Goal: Transaction & Acquisition: Purchase product/service

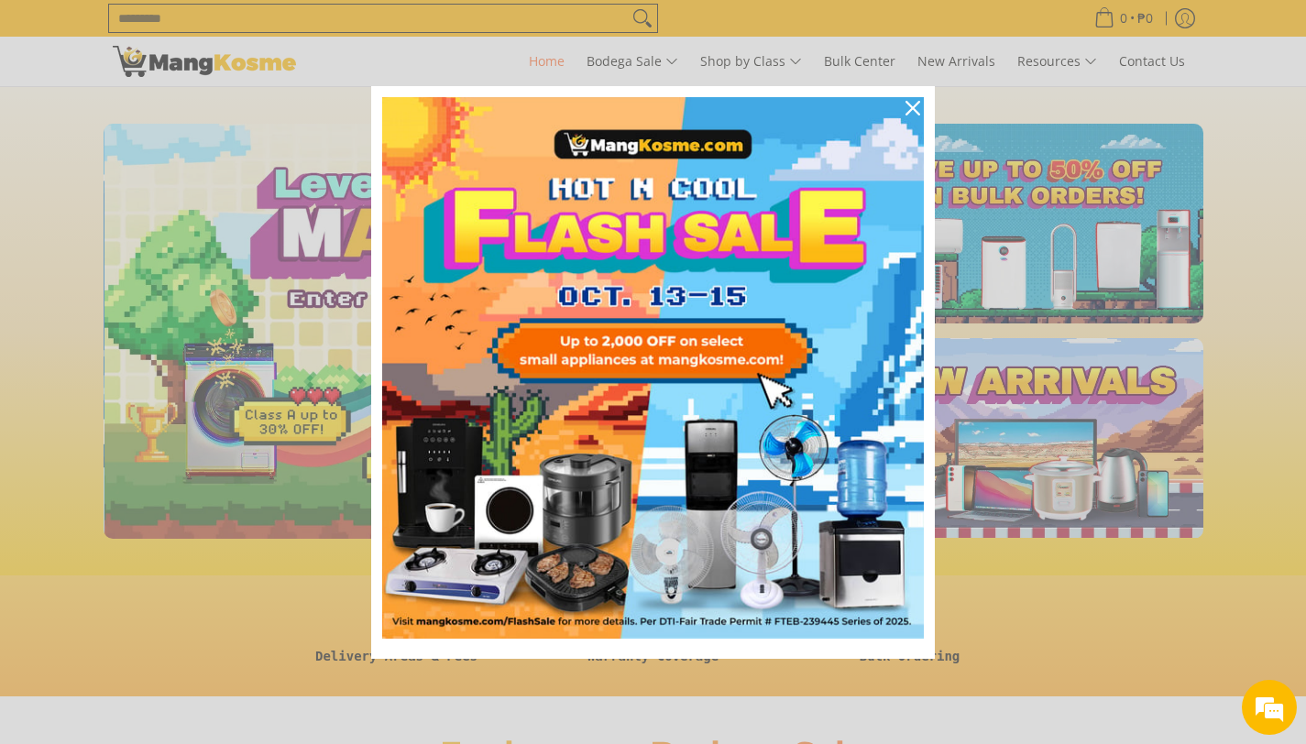
scroll to position [0, 729]
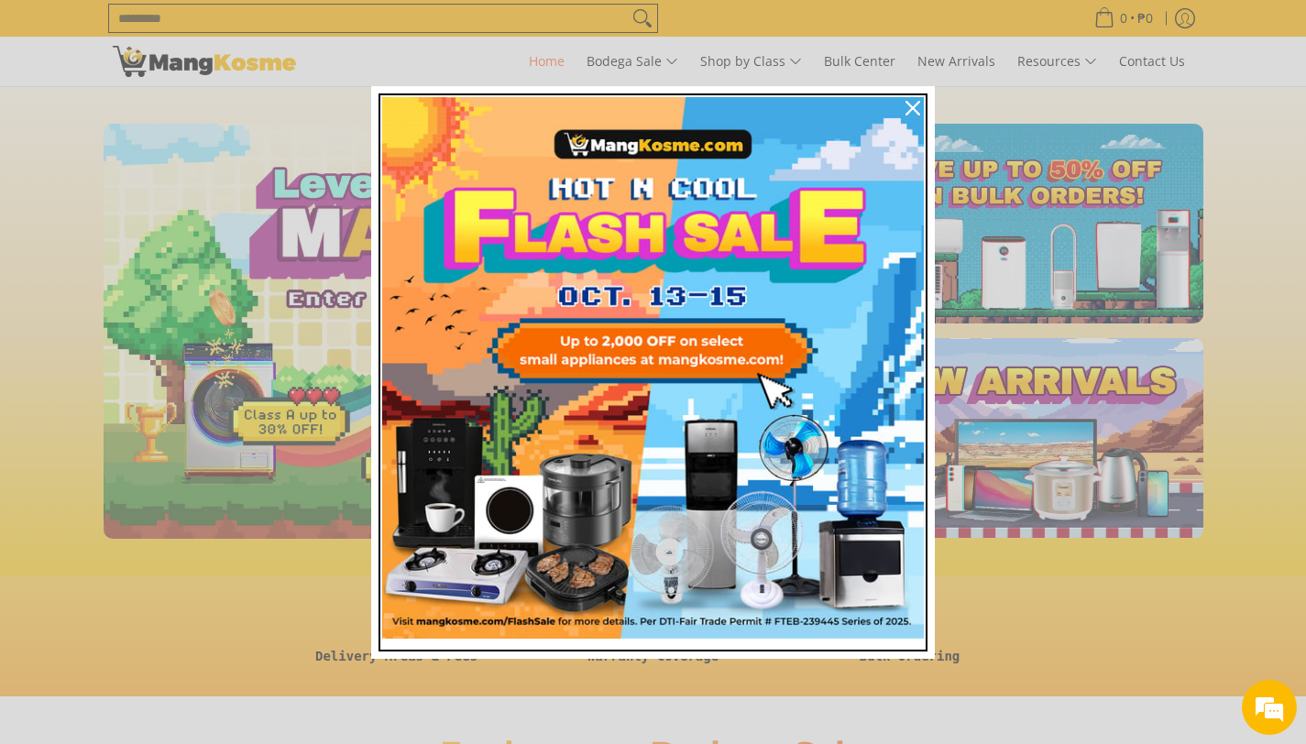
click at [614, 376] on img "Marketing offer form" at bounding box center [653, 368] width 542 height 542
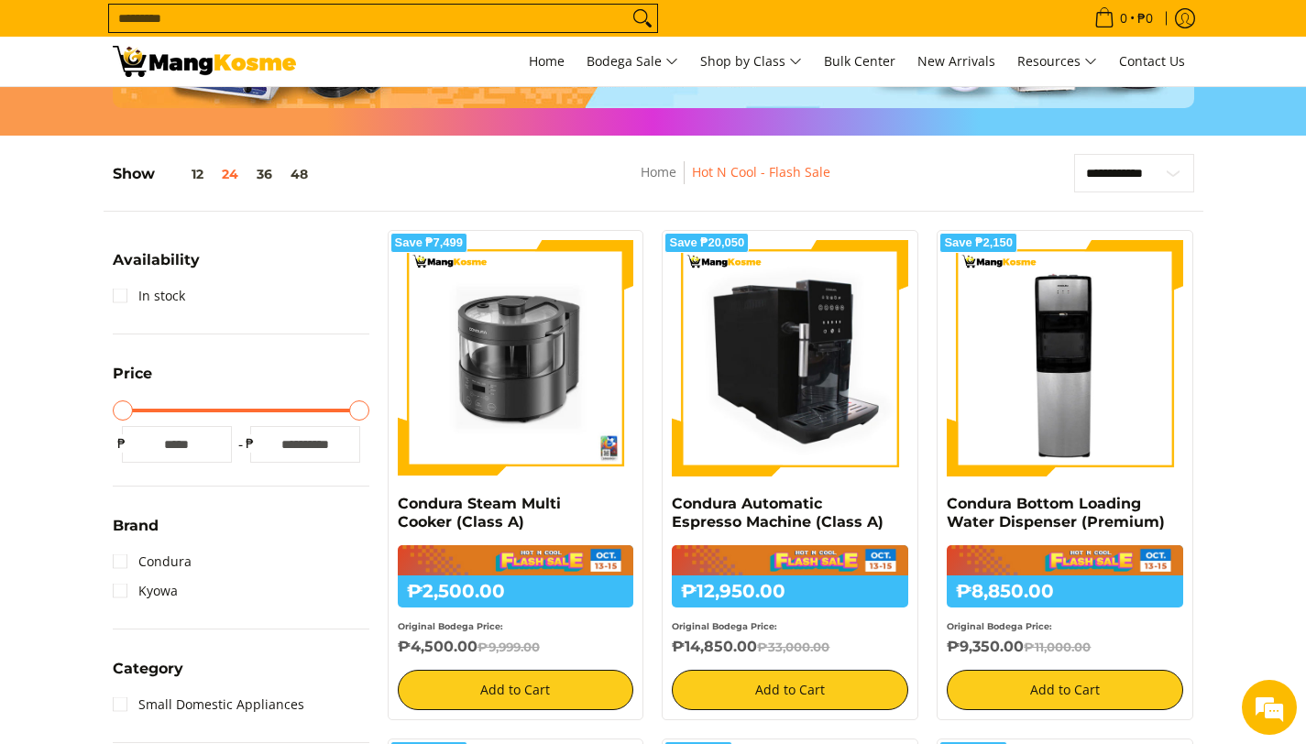
scroll to position [231, 0]
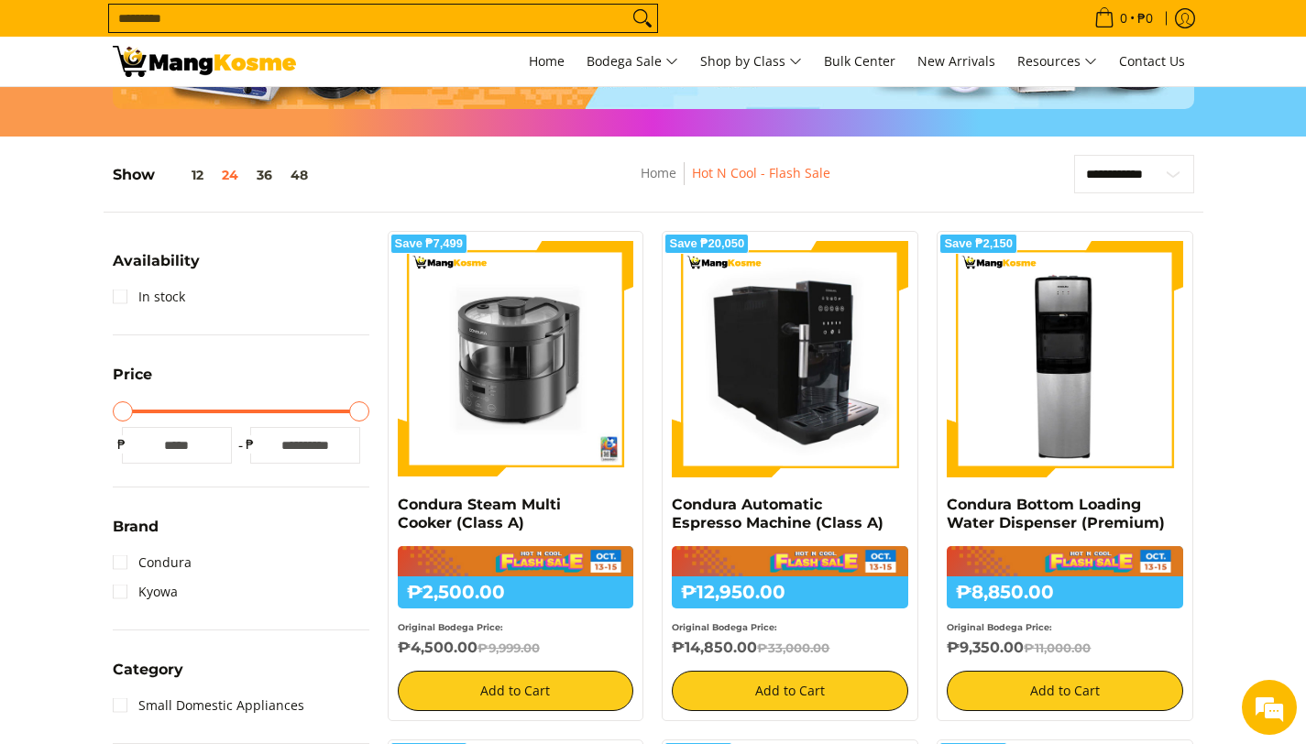
click at [768, 344] on img at bounding box center [790, 359] width 236 height 236
